Goal: Transaction & Acquisition: Purchase product/service

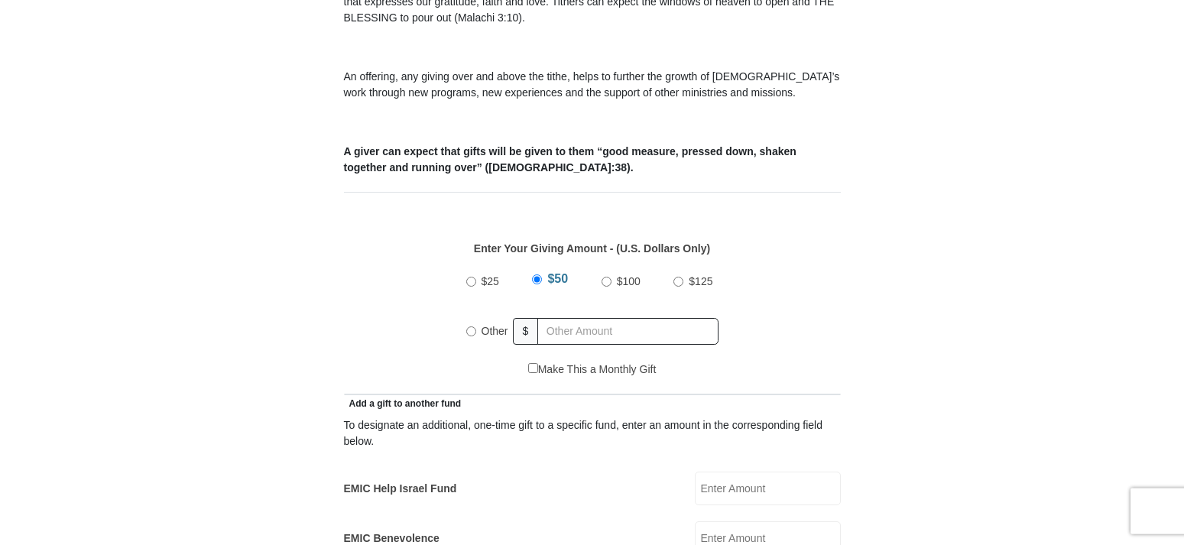
scroll to position [546, 0]
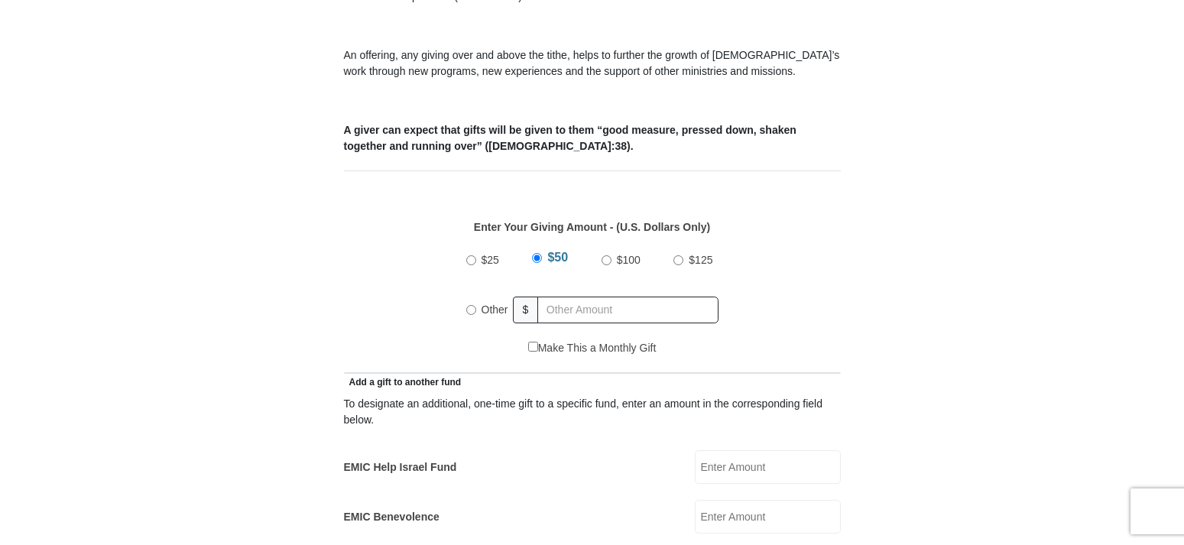
click at [471, 305] on input "Other" at bounding box center [471, 310] width 10 height 10
radio input "true"
click at [562, 296] on input "text" at bounding box center [630, 309] width 175 height 27
click at [568, 296] on input "text" at bounding box center [630, 309] width 175 height 27
type input "500.00"
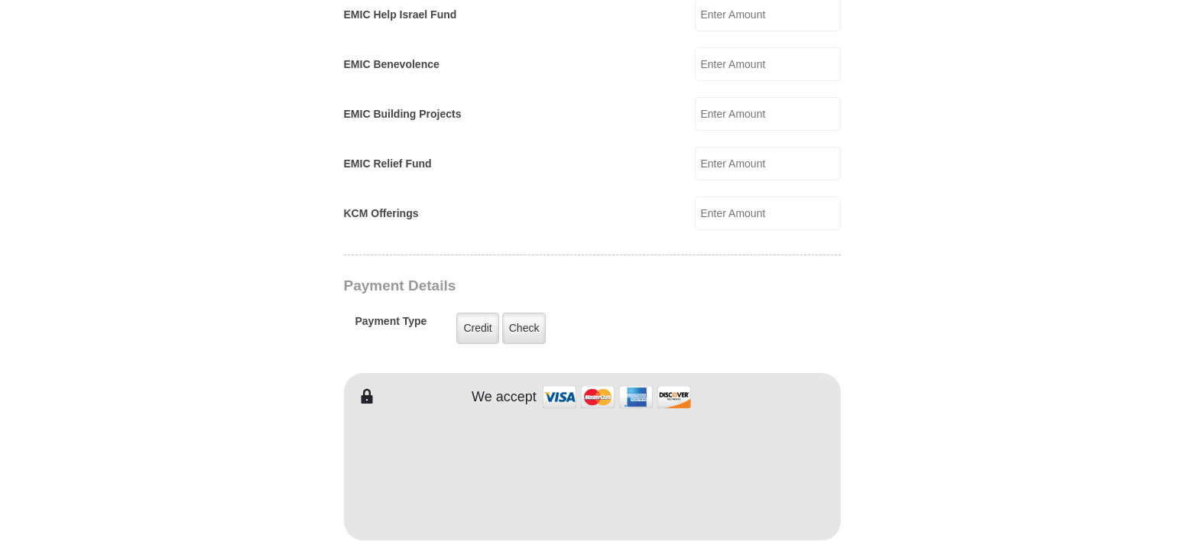
scroll to position [1013, 0]
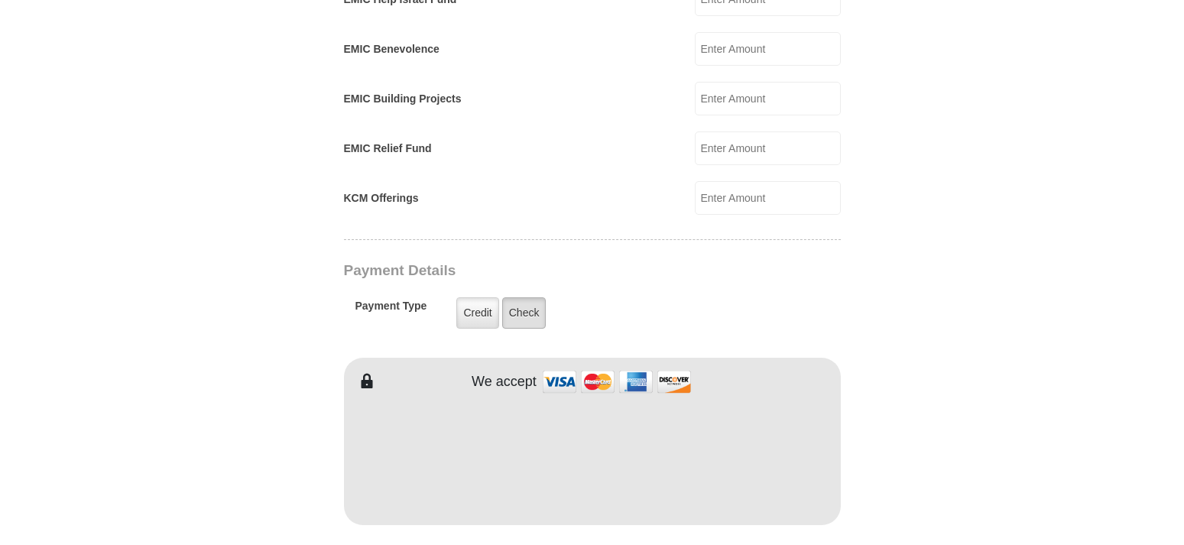
click at [523, 297] on label "Check" at bounding box center [524, 312] width 44 height 31
click at [0, 0] on input "Check" at bounding box center [0, 0] width 0 height 0
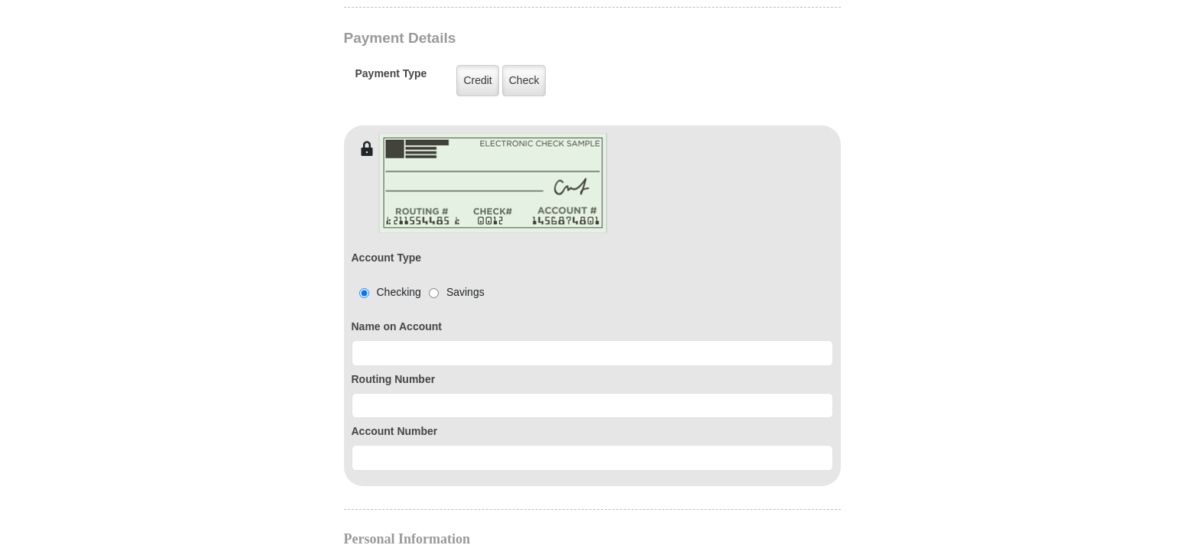
scroll to position [1247, 0]
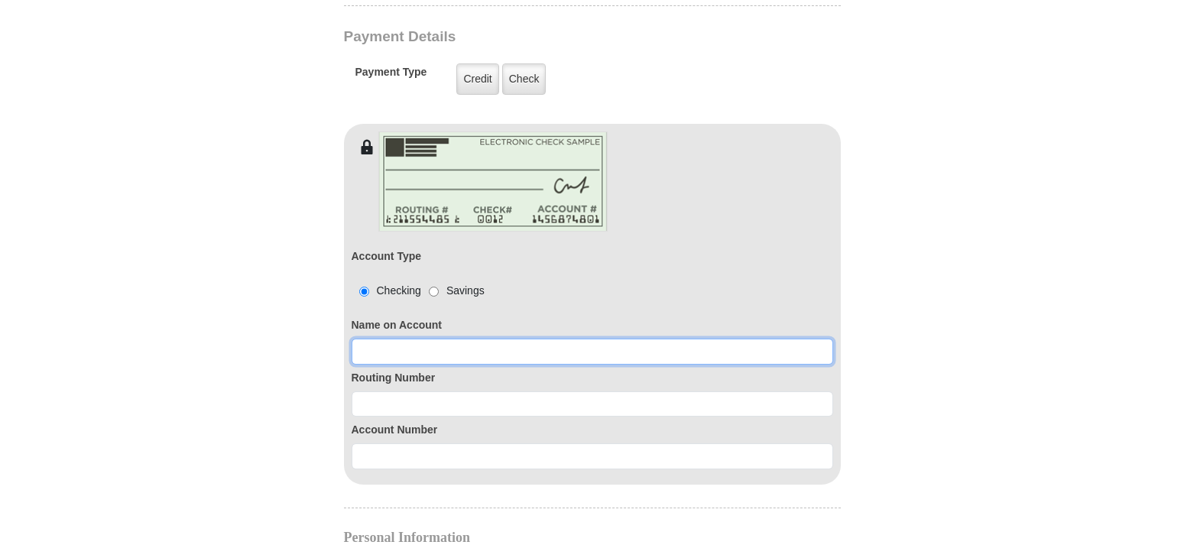
click at [384, 339] on input at bounding box center [591, 352] width 481 height 26
type input "Mar"
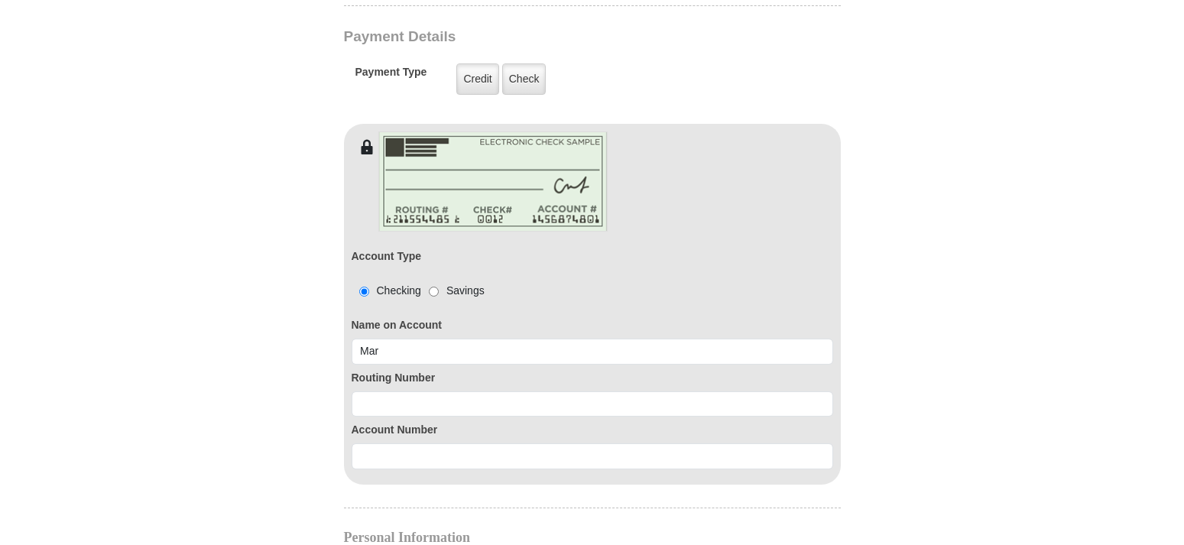
type input "2501 Cibolo Hills Parkway #200"
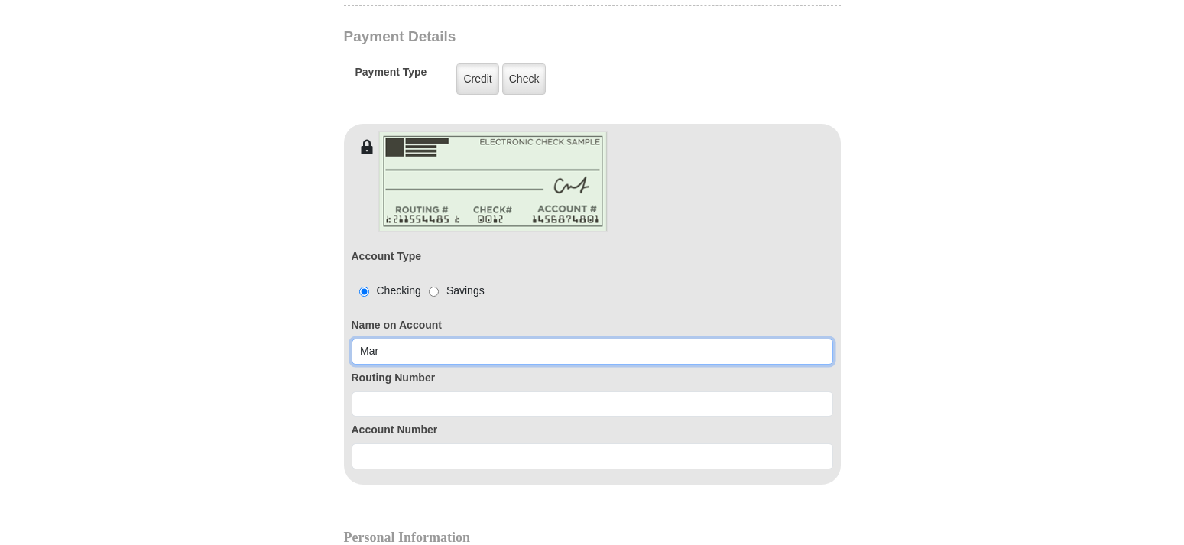
type input "Marceta Brooks"
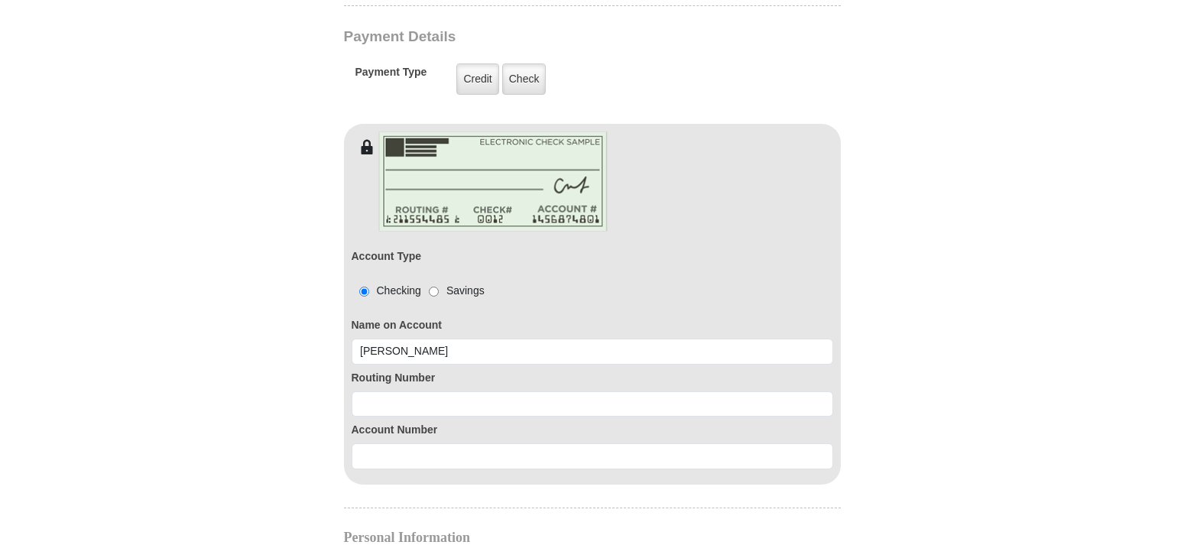
type input "Marceta"
type input "[PERSON_NAME]"
type input "[EMAIL_ADDRESS][DOMAIN_NAME]"
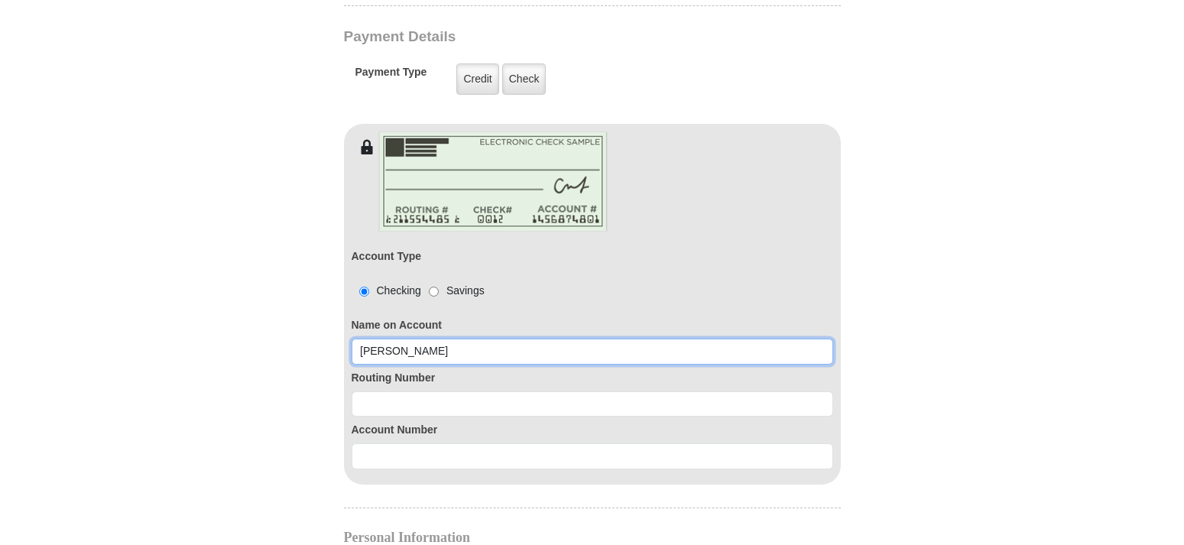
type input "2501 Cibolo Hills Parkway #200"
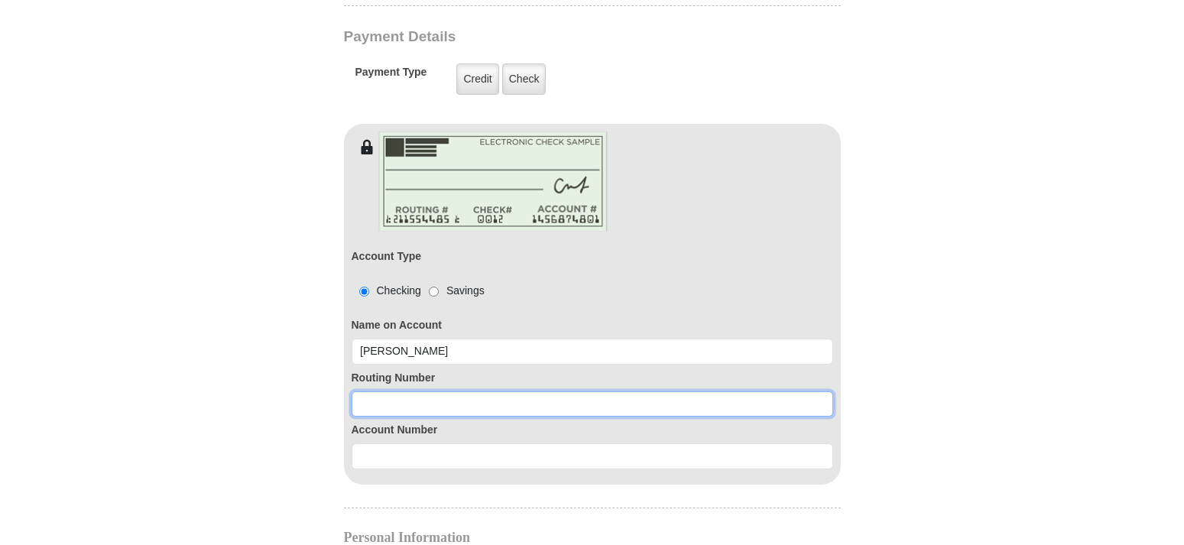
click at [434, 391] on input at bounding box center [591, 404] width 481 height 26
type input "311981614"
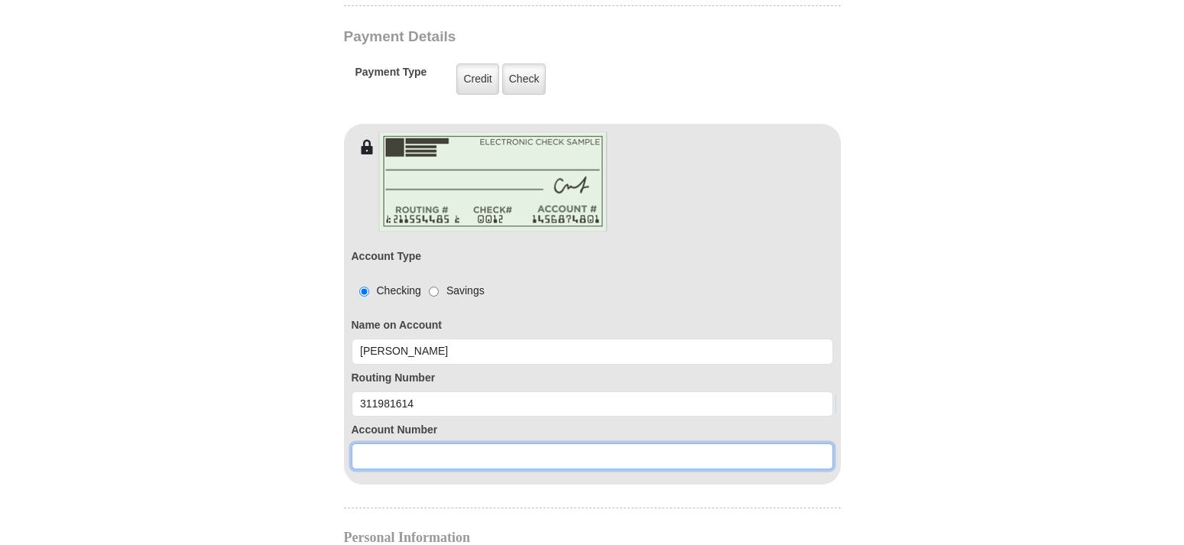
click at [400, 443] on input at bounding box center [591, 456] width 481 height 26
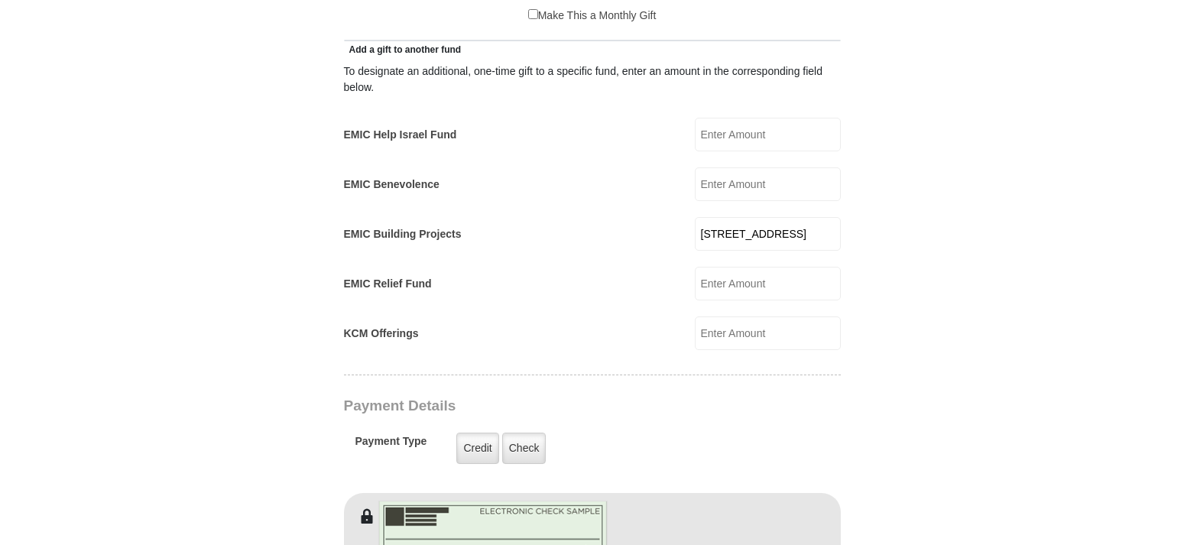
scroll to position [857, 0]
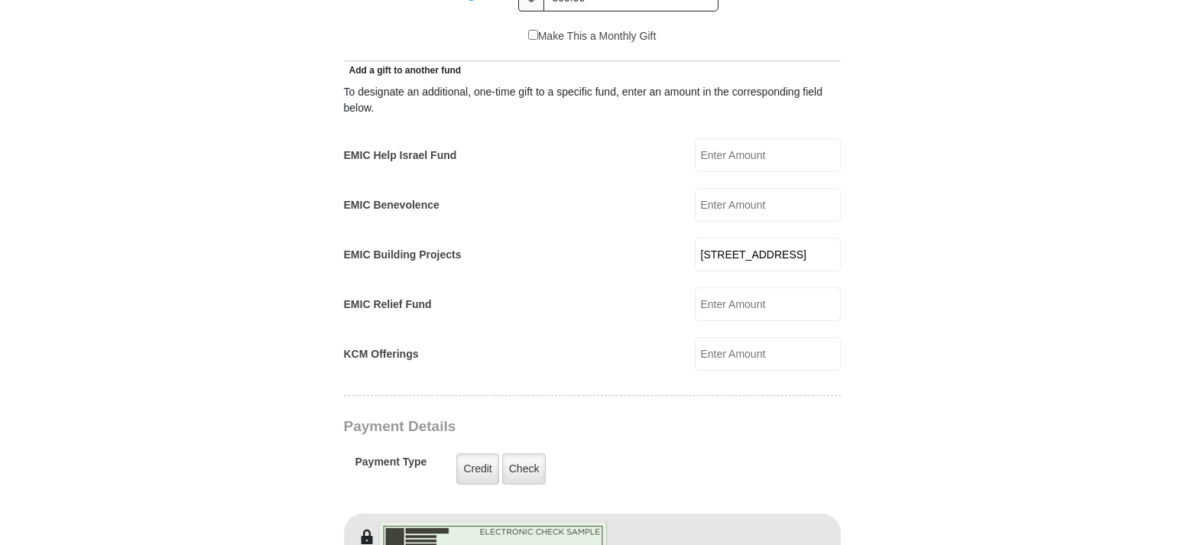
type input "103038661"
click at [778, 238] on input "2501 Cibolo Hills Parkway #200" at bounding box center [768, 255] width 146 height 34
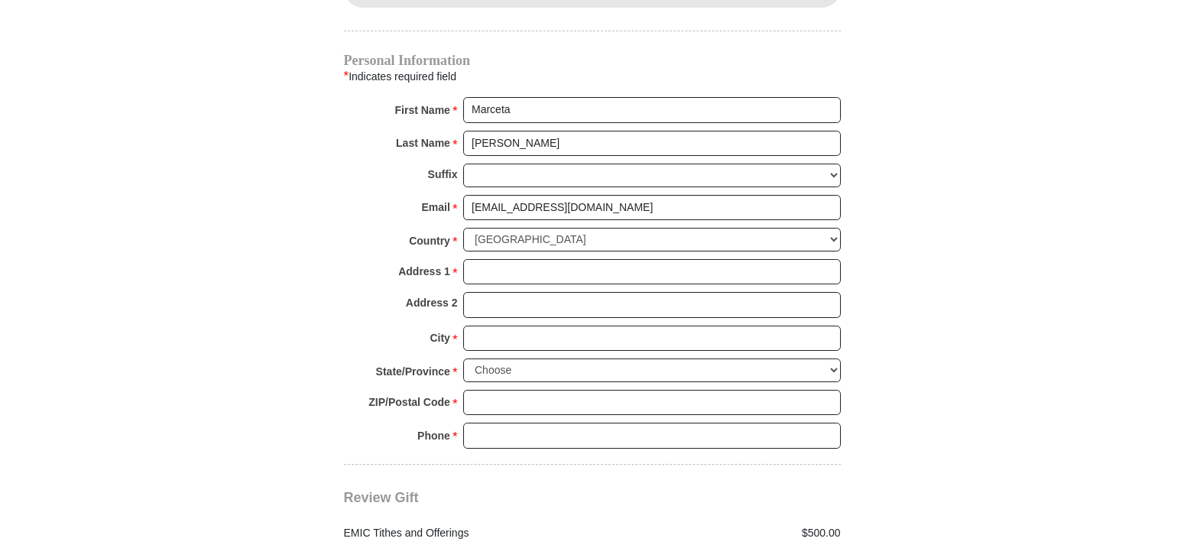
scroll to position [1715, 0]
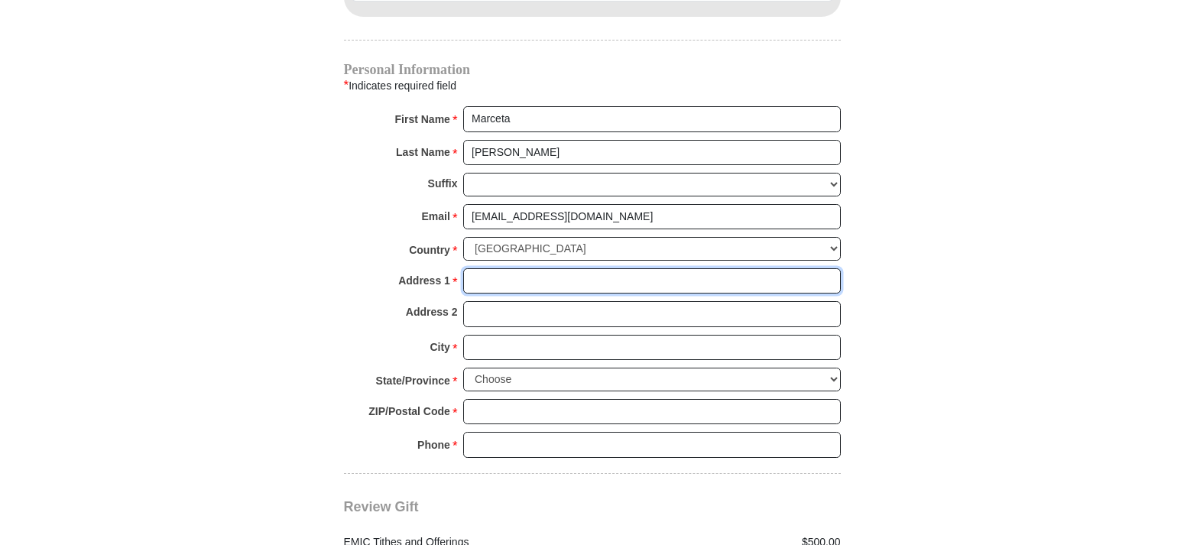
click at [539, 268] on input "Address 1 *" at bounding box center [651, 281] width 377 height 26
type input "[STREET_ADDRESS]"
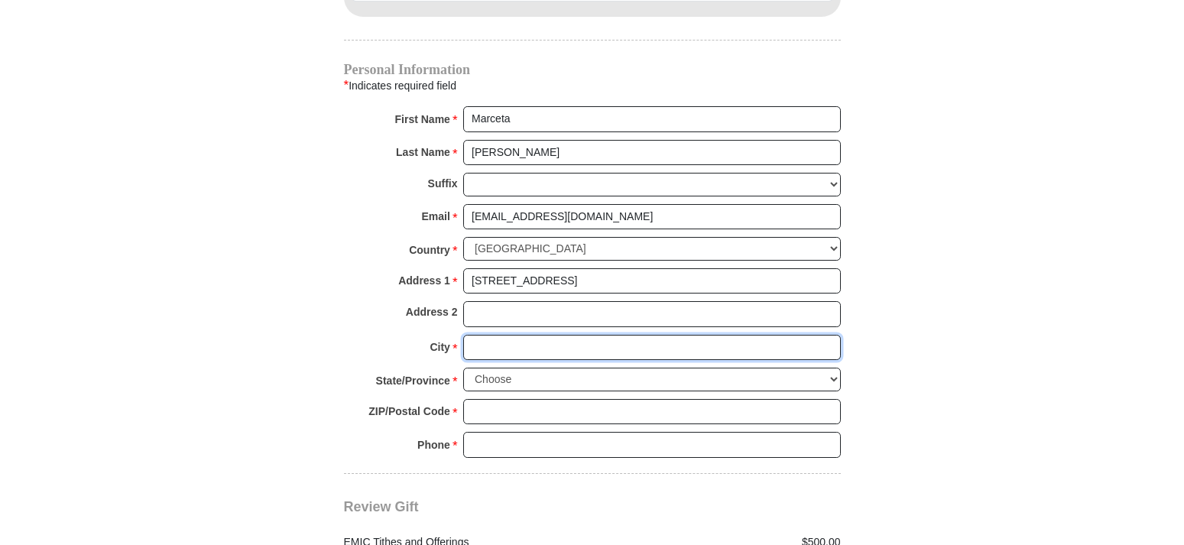
type input "[GEOGRAPHIC_DATA]"
select select "[GEOGRAPHIC_DATA]"
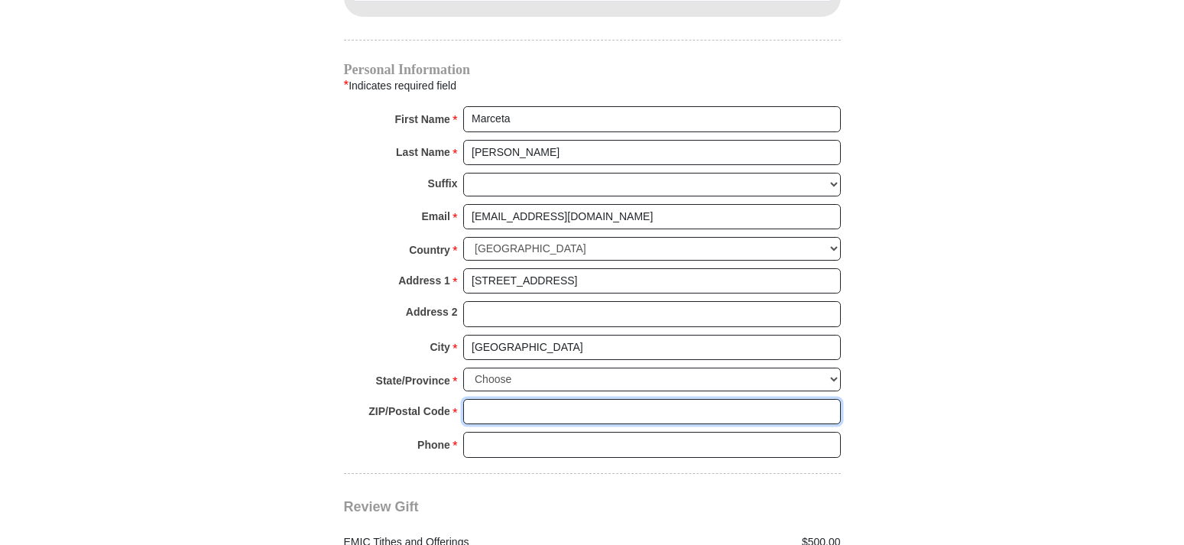
type input "76179"
type input "4693692511"
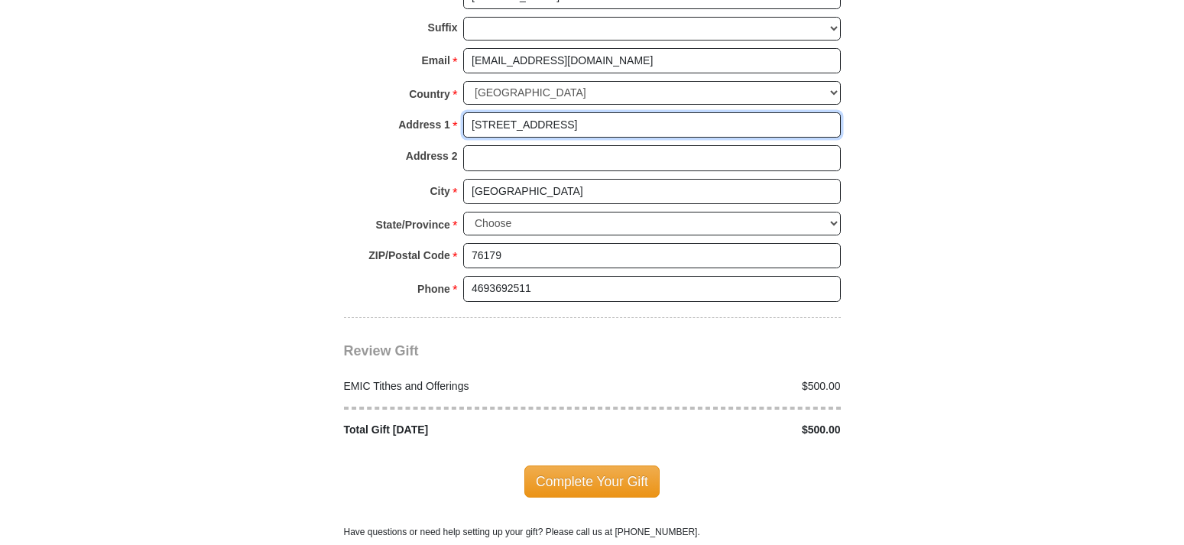
scroll to position [1949, 0]
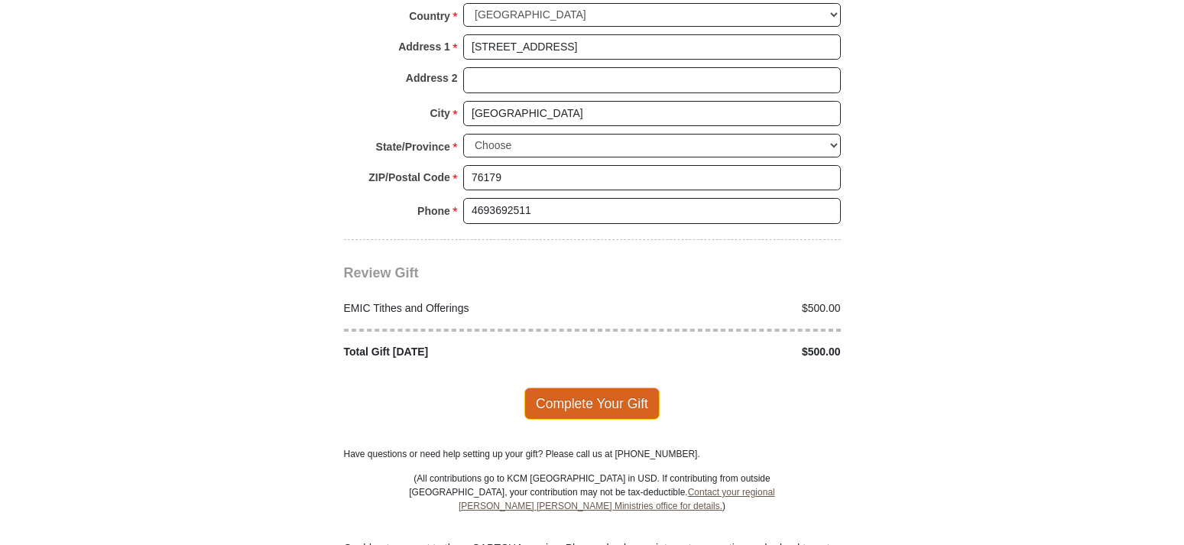
click at [599, 387] on span "Complete Your Gift" at bounding box center [591, 403] width 135 height 32
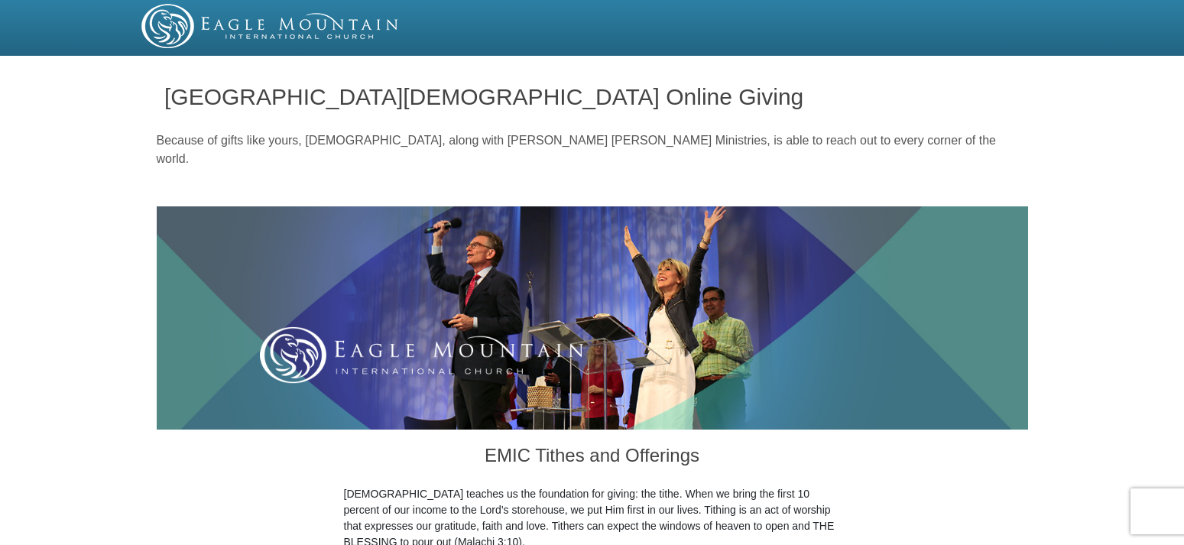
select select "[GEOGRAPHIC_DATA]"
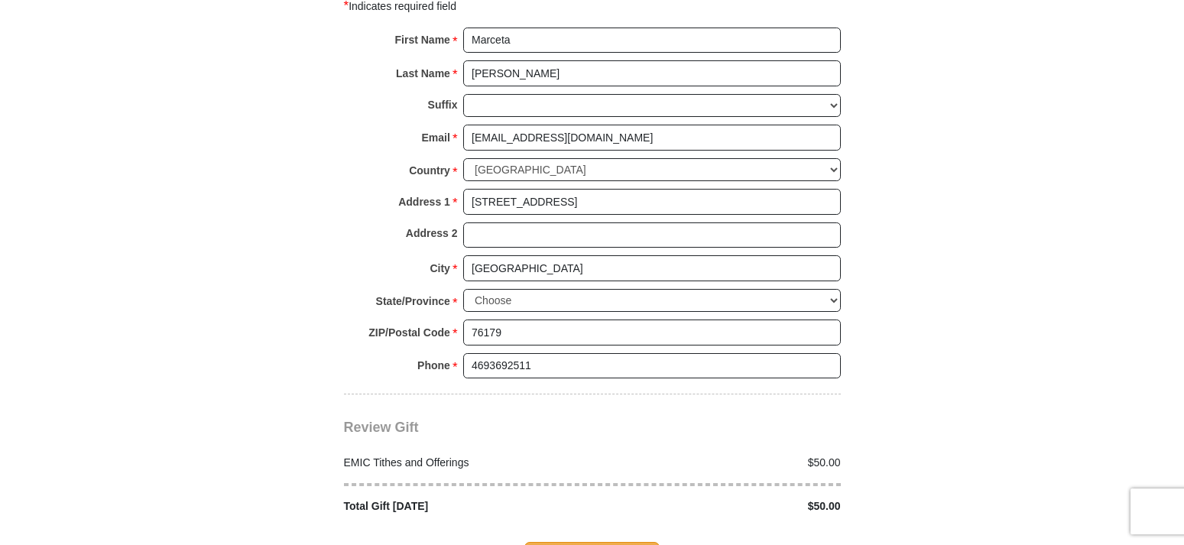
scroll to position [1559, 0]
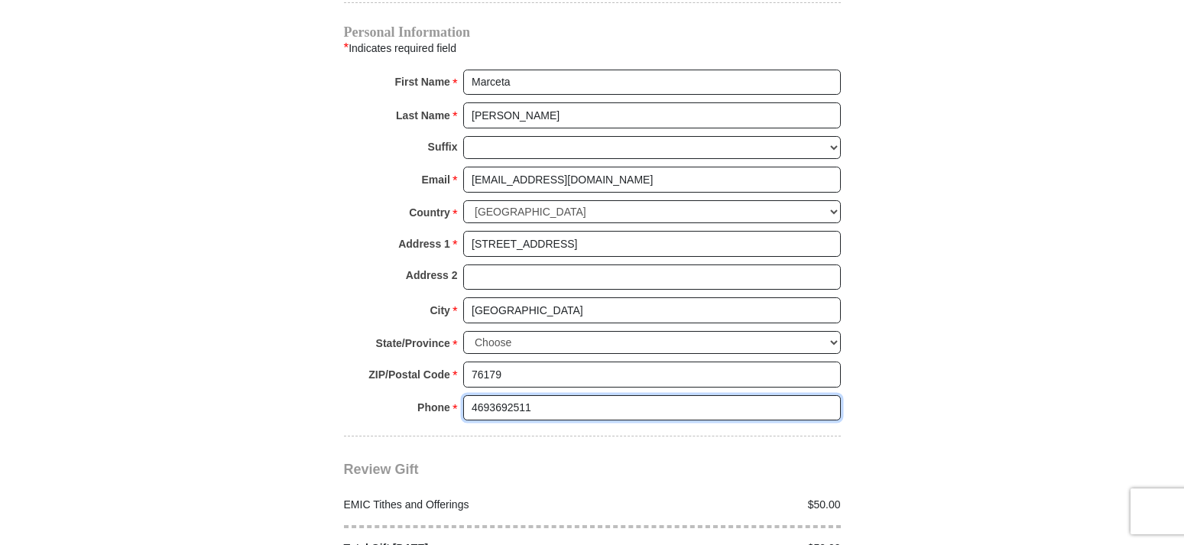
drag, startPoint x: 546, startPoint y: 386, endPoint x: 439, endPoint y: 386, distance: 107.0
click at [439, 395] on div "Phone * * 4693692511 Please enter Phone Number Please enter Phone" at bounding box center [592, 412] width 497 height 34
drag, startPoint x: 543, startPoint y: 382, endPoint x: 459, endPoint y: 384, distance: 84.1
click at [463, 395] on input "4693692511" at bounding box center [651, 408] width 377 height 26
drag, startPoint x: 493, startPoint y: 356, endPoint x: 465, endPoint y: 351, distance: 28.0
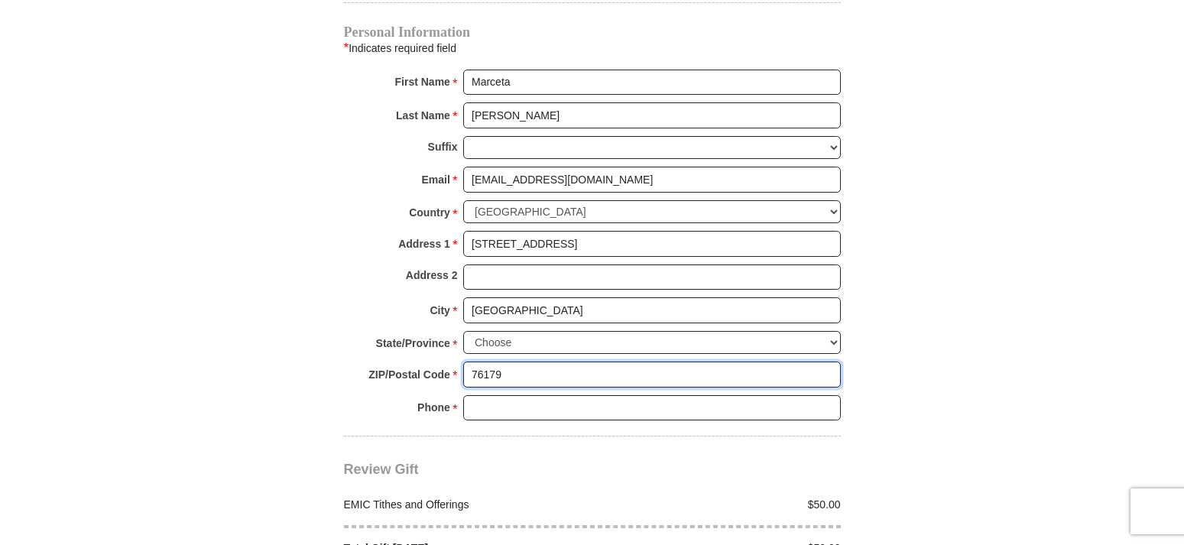
click at [465, 361] on input "76179" at bounding box center [651, 374] width 377 height 26
type input "9"
drag, startPoint x: 501, startPoint y: 357, endPoint x: 420, endPoint y: 344, distance: 81.3
click at [463, 361] on input "9" at bounding box center [651, 374] width 377 height 26
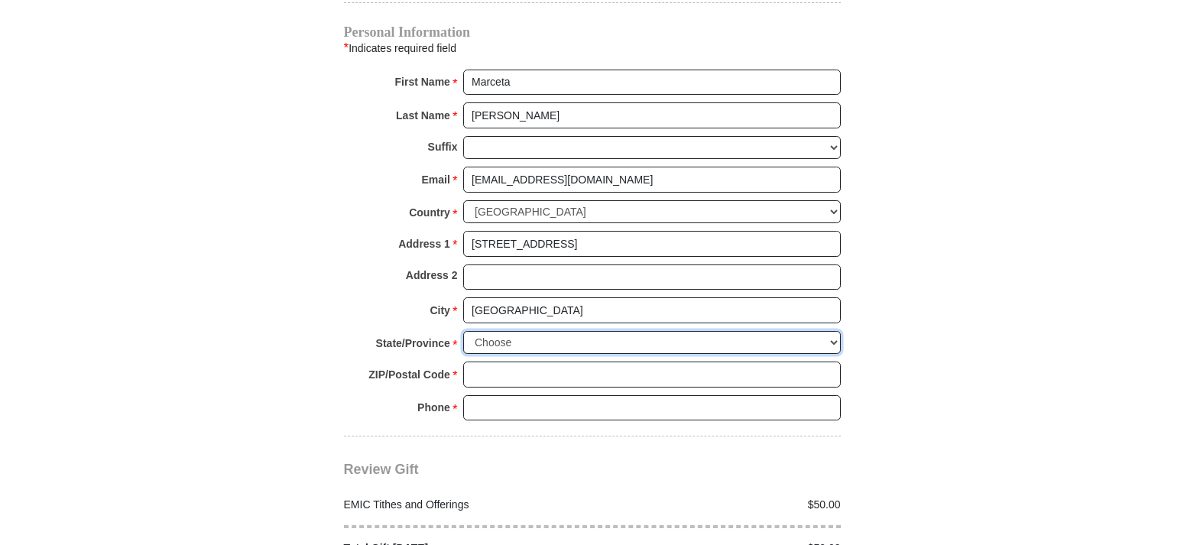
click at [525, 331] on select "Choose [US_STATE] [US_STATE] [US_STATE] [US_STATE] [US_STATE] Armed Forces Amer…" at bounding box center [651, 343] width 377 height 24
click at [463, 331] on select "Choose [US_STATE] [US_STATE] [US_STATE] [US_STATE] [US_STATE] Armed Forces Amer…" at bounding box center [651, 343] width 377 height 24
click at [476, 331] on select "Choose [US_STATE] [US_STATE] [US_STATE] [US_STATE] [US_STATE] Armed Forces Amer…" at bounding box center [651, 343] width 377 height 24
click at [535, 297] on input "[GEOGRAPHIC_DATA]" at bounding box center [651, 310] width 377 height 26
drag, startPoint x: 535, startPoint y: 290, endPoint x: 461, endPoint y: 290, distance: 74.1
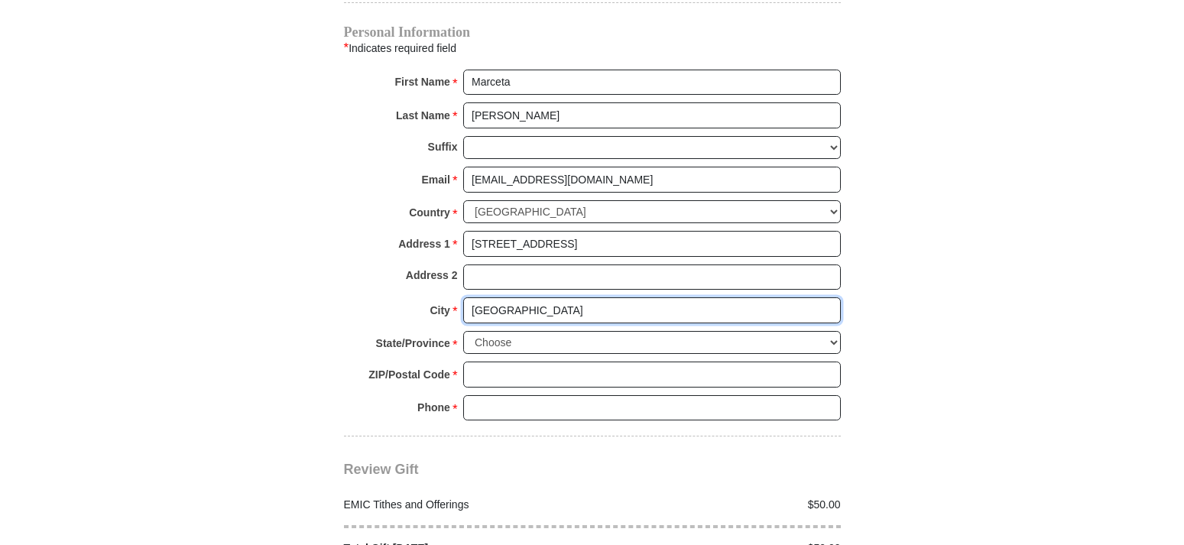
click at [463, 297] on input "[GEOGRAPHIC_DATA]" at bounding box center [651, 310] width 377 height 26
click at [466, 297] on input "[GEOGRAPHIC_DATA]" at bounding box center [651, 310] width 377 height 26
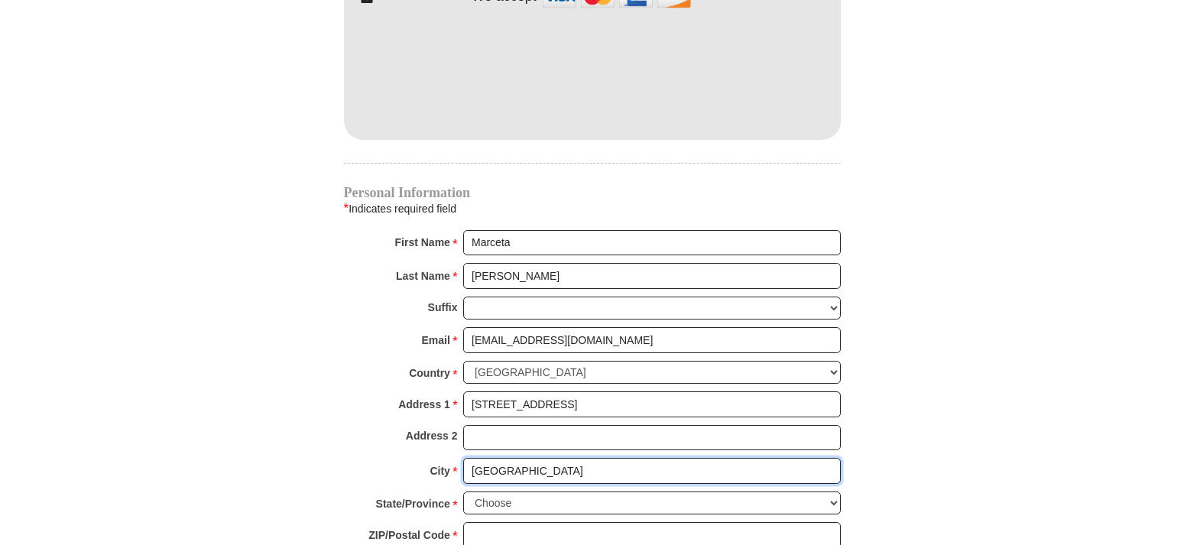
scroll to position [1403, 0]
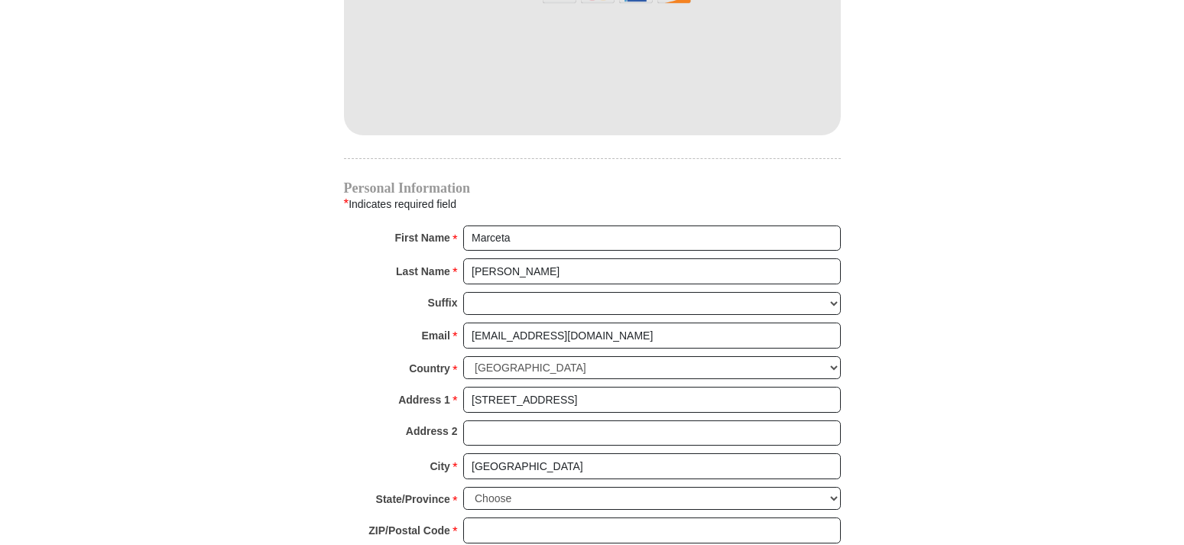
click at [536, 236] on div "First Name * Marceta Please enter First Name" at bounding box center [592, 242] width 497 height 34
click at [486, 225] on input "Marceta" at bounding box center [651, 238] width 377 height 26
click at [491, 225] on input "Marceta" at bounding box center [651, 238] width 377 height 26
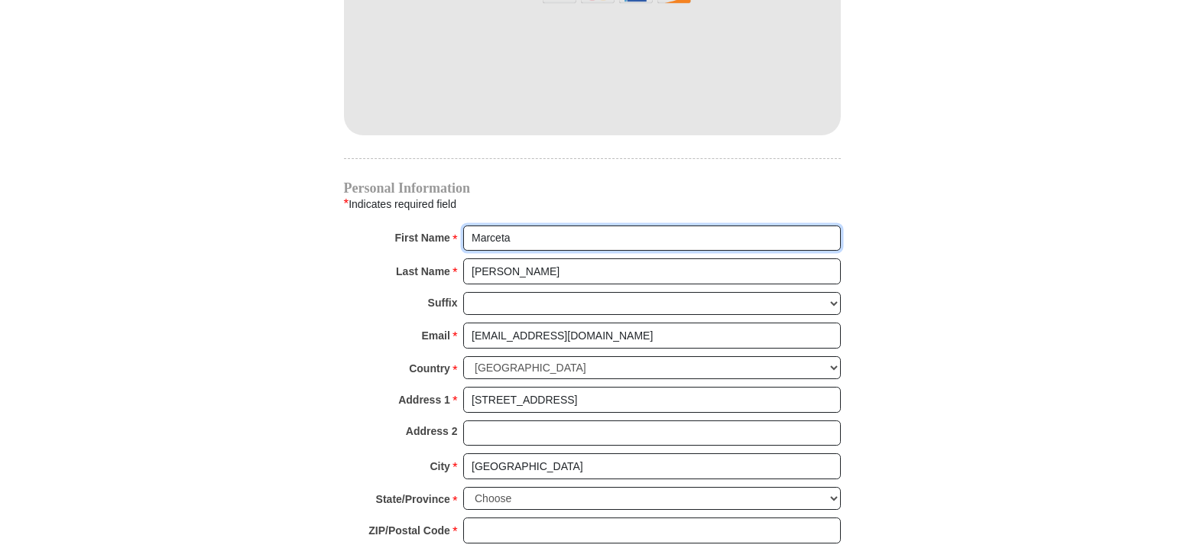
click at [491, 225] on input "Marceta" at bounding box center [651, 238] width 377 height 26
click at [501, 225] on input "Marceta" at bounding box center [651, 238] width 377 height 26
click at [491, 225] on input "Marceta" at bounding box center [651, 238] width 377 height 26
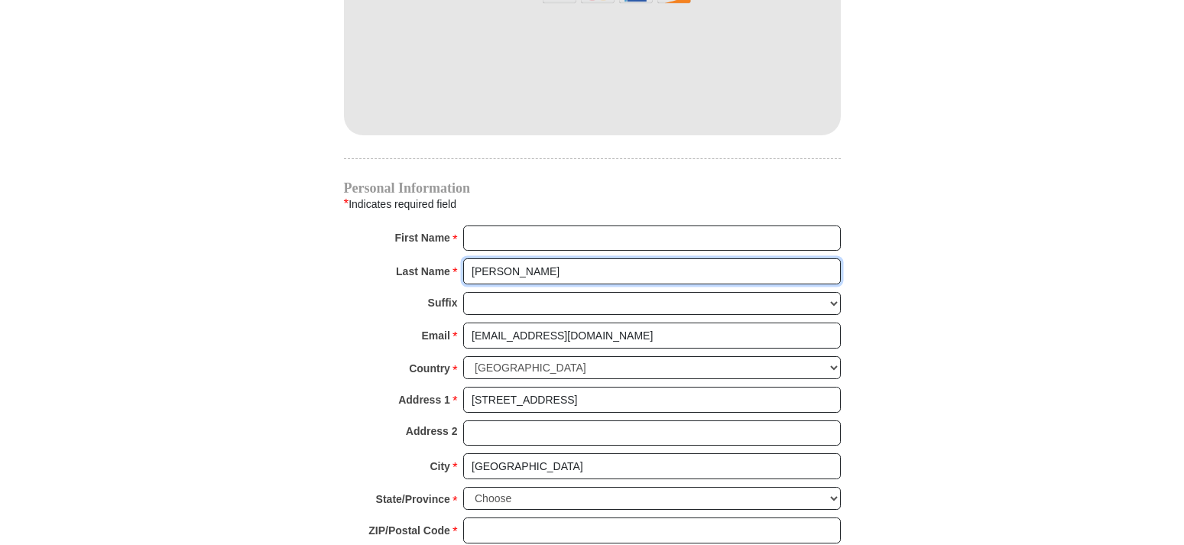
click at [524, 258] on input "[PERSON_NAME]" at bounding box center [651, 271] width 377 height 26
drag, startPoint x: 523, startPoint y: 252, endPoint x: 453, endPoint y: 257, distance: 70.4
click at [463, 258] on input "[PERSON_NAME]" at bounding box center [651, 271] width 377 height 26
drag, startPoint x: 447, startPoint y: 257, endPoint x: 501, endPoint y: 255, distance: 54.3
click at [478, 258] on div "Last Name * [PERSON_NAME] Please enter Last Name" at bounding box center [592, 275] width 497 height 34
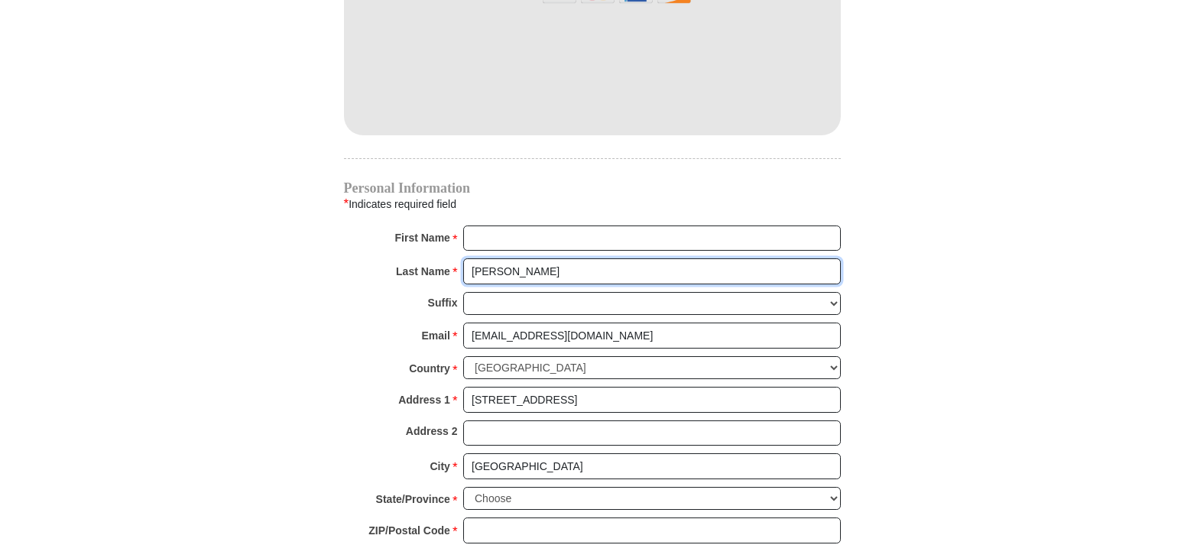
click at [497, 258] on input "[PERSON_NAME]" at bounding box center [651, 271] width 377 height 26
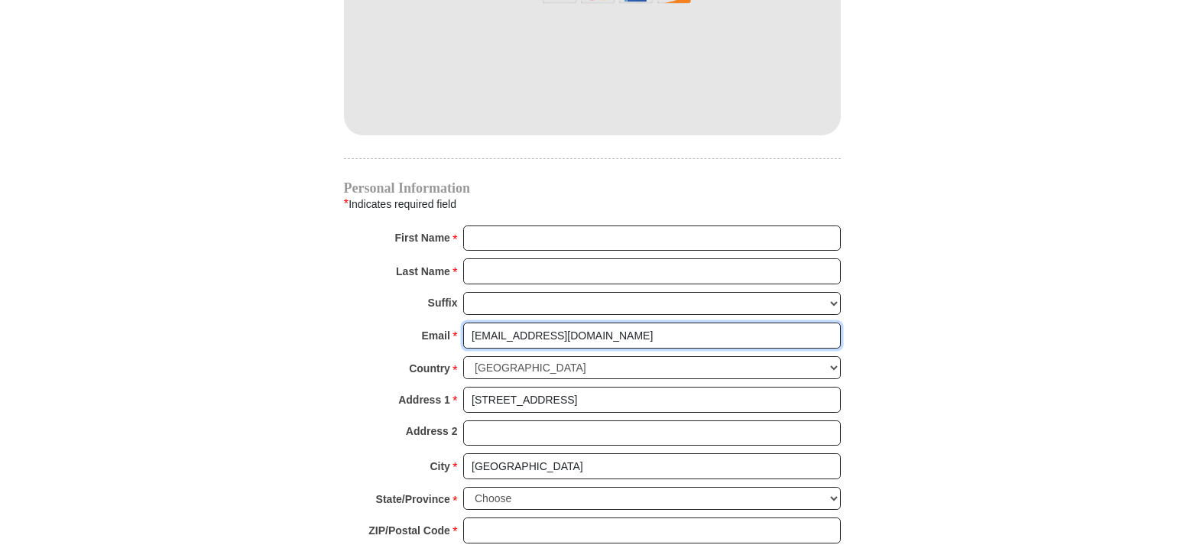
click at [603, 322] on input "[EMAIL_ADDRESS][DOMAIN_NAME]" at bounding box center [651, 335] width 377 height 26
drag, startPoint x: 607, startPoint y: 321, endPoint x: 456, endPoint y: 309, distance: 151.0
click at [463, 322] on input "[EMAIL_ADDRESS][DOMAIN_NAME]" at bounding box center [651, 335] width 377 height 26
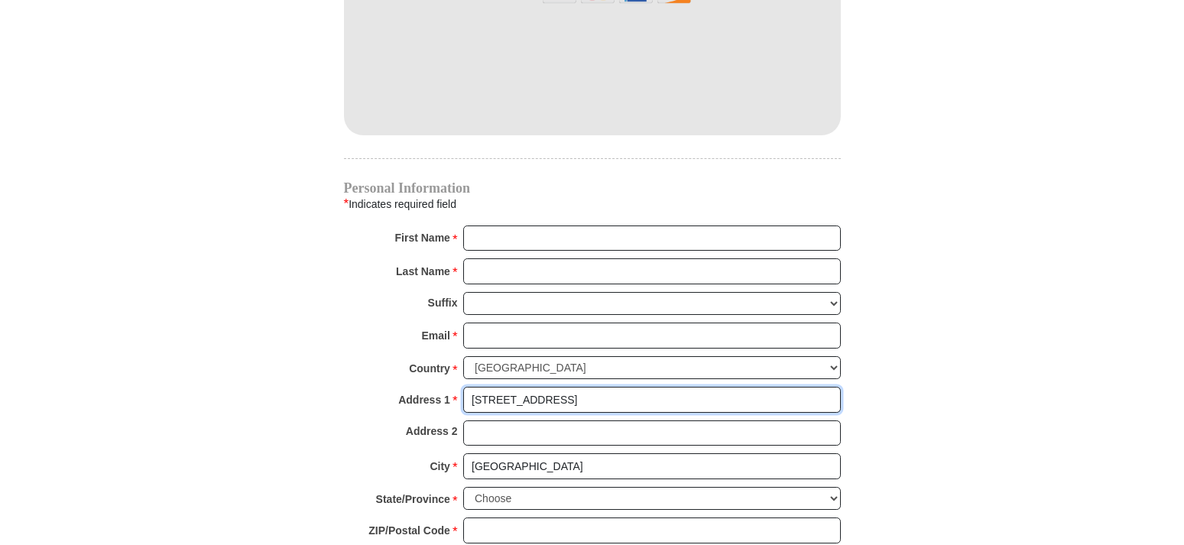
click at [643, 387] on input "[STREET_ADDRESS]" at bounding box center [651, 400] width 377 height 26
drag, startPoint x: 638, startPoint y: 387, endPoint x: 430, endPoint y: 377, distance: 208.1
click at [463, 387] on input "[STREET_ADDRESS]" at bounding box center [651, 400] width 377 height 26
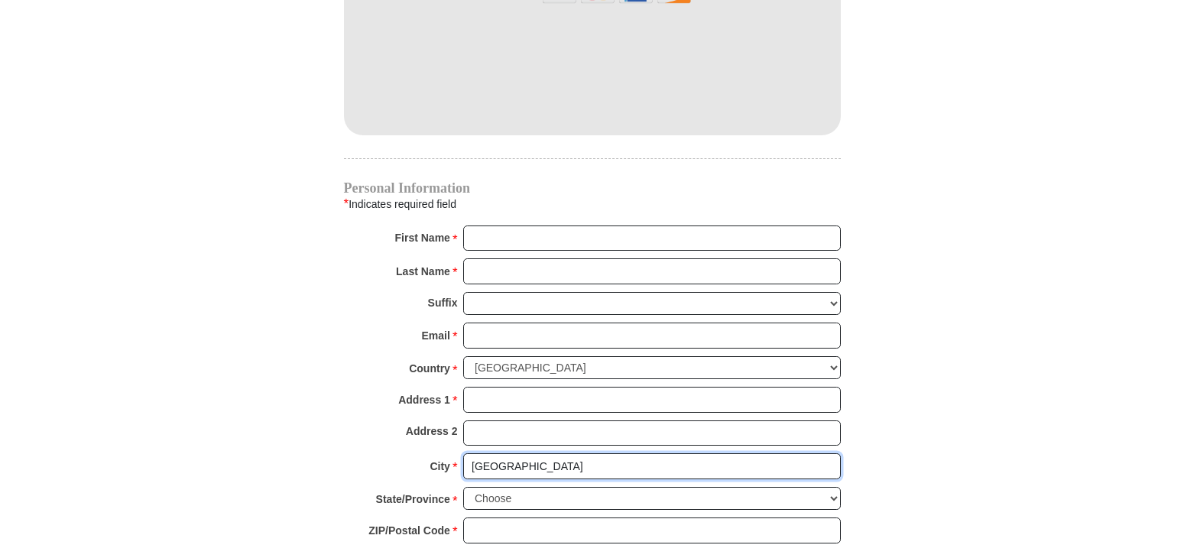
drag, startPoint x: 534, startPoint y: 448, endPoint x: 464, endPoint y: 452, distance: 70.4
click at [464, 453] on input "[GEOGRAPHIC_DATA]" at bounding box center [651, 466] width 377 height 26
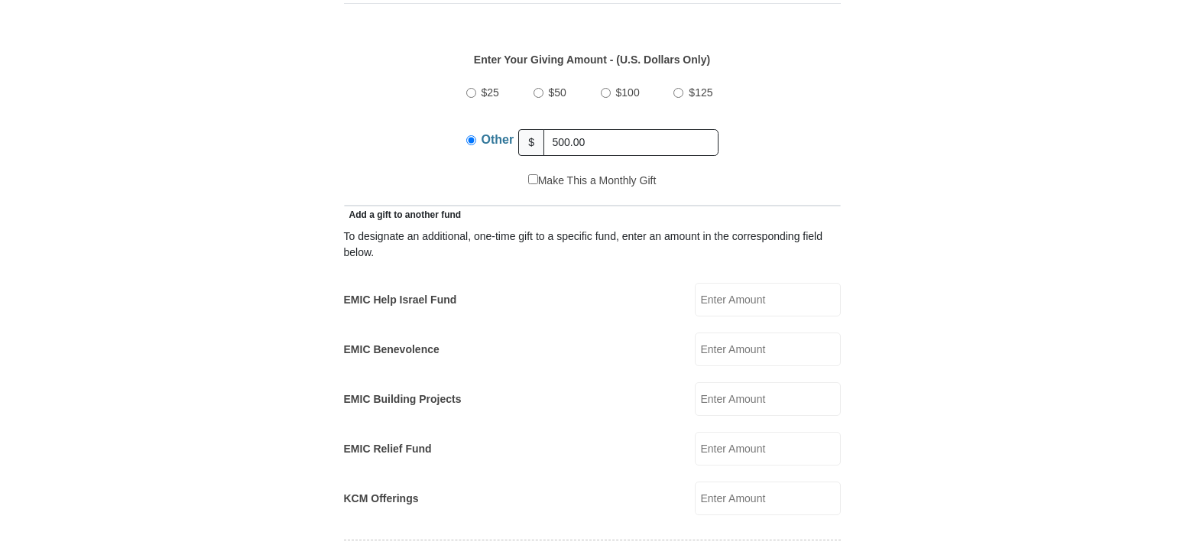
scroll to position [701, 0]
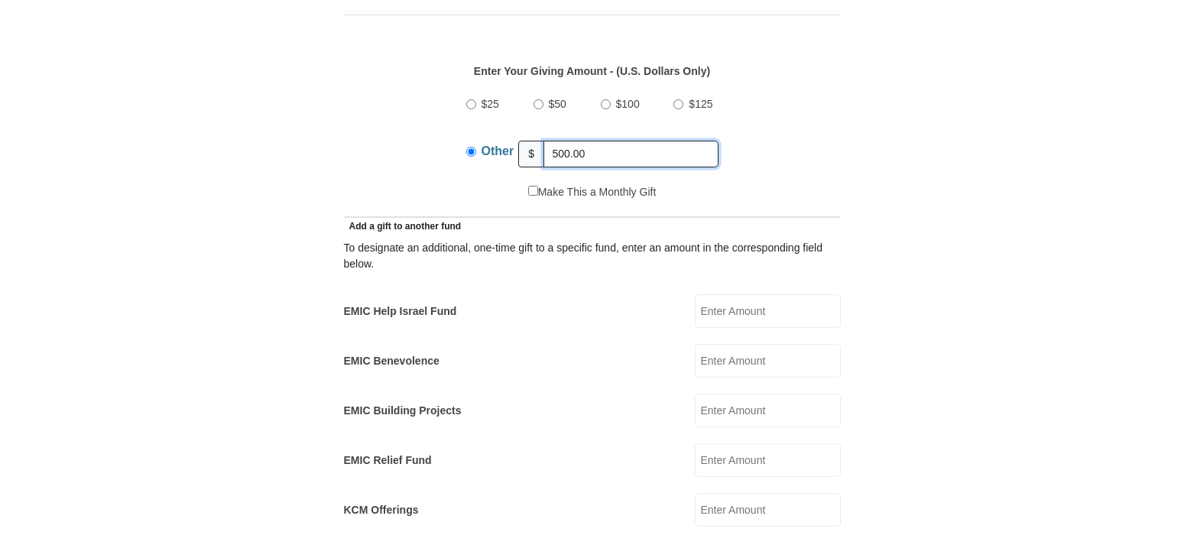
drag, startPoint x: 616, startPoint y: 138, endPoint x: 542, endPoint y: 138, distance: 74.1
click at [543, 141] on input "500.00" at bounding box center [630, 154] width 175 height 27
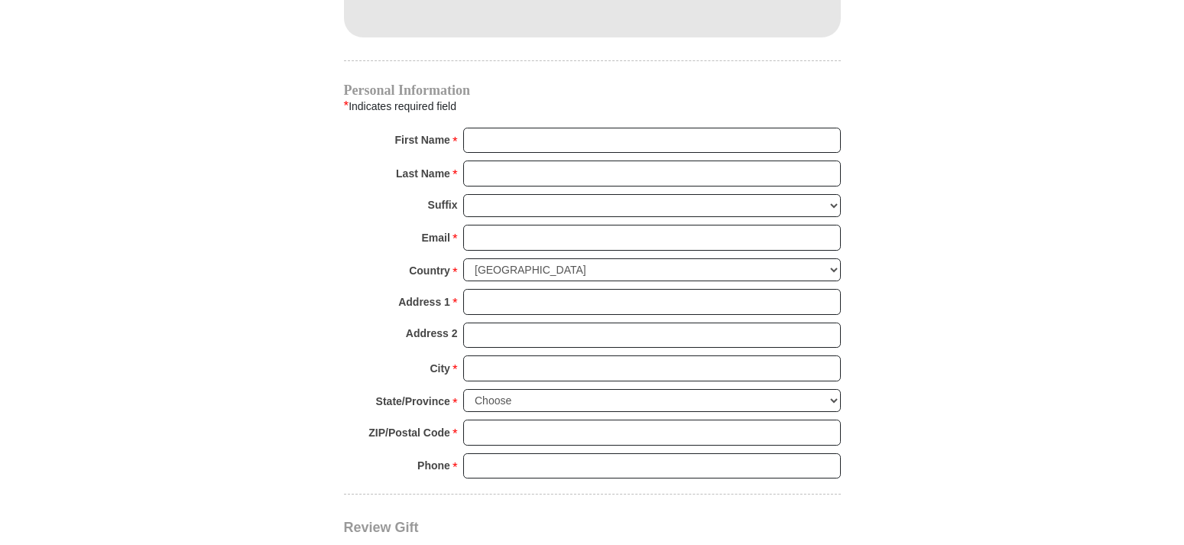
scroll to position [1559, 0]
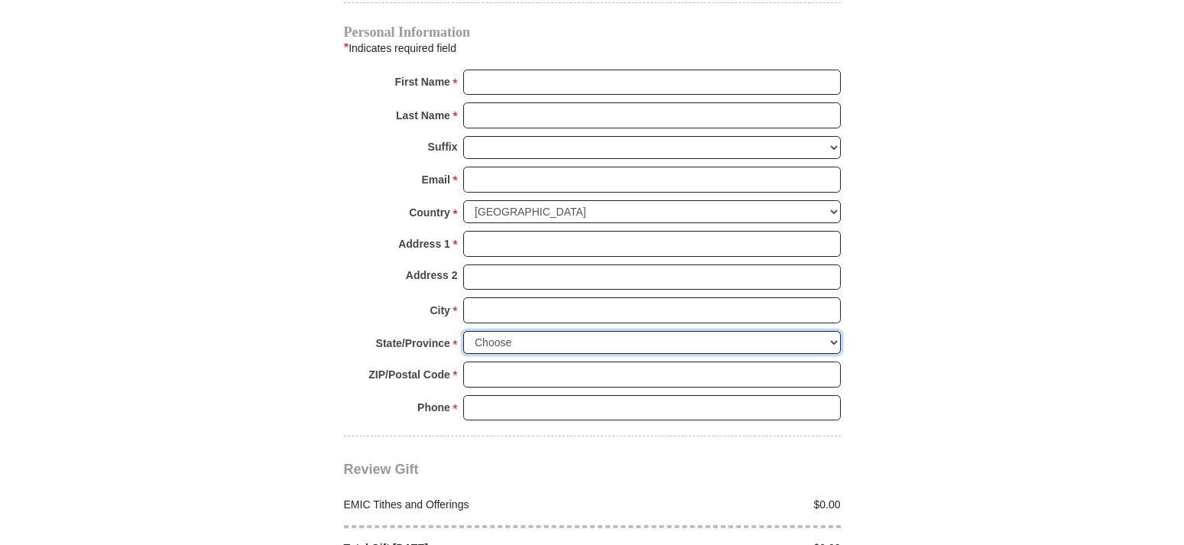
click at [463, 331] on select "Choose [US_STATE] [US_STATE] [US_STATE] [US_STATE] [US_STATE] Armed Forces Amer…" at bounding box center [651, 343] width 377 height 24
click at [511, 331] on select "Choose [US_STATE] [US_STATE] [US_STATE] [US_STATE] [US_STATE] Armed Forces Amer…" at bounding box center [651, 343] width 377 height 24
click at [463, 331] on select "Choose [US_STATE] [US_STATE] [US_STATE] [US_STATE] [US_STATE] Armed Forces Amer…" at bounding box center [651, 343] width 377 height 24
click at [516, 331] on select "Choose [US_STATE] [US_STATE] [US_STATE] [US_STATE] [US_STATE] Armed Forces Amer…" at bounding box center [651, 343] width 377 height 24
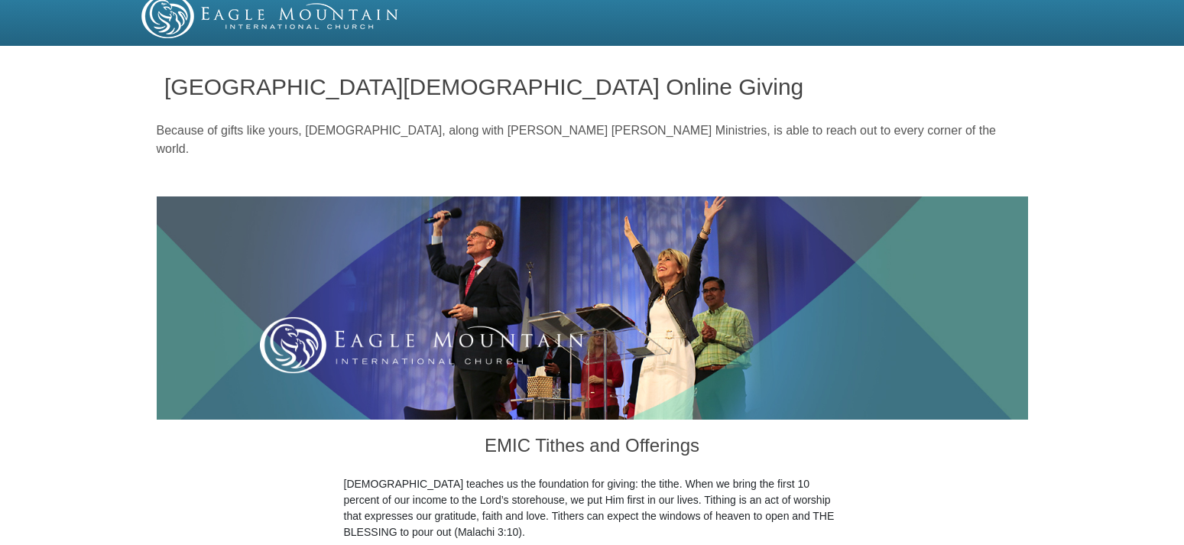
scroll to position [0, 0]
